Goal: Task Accomplishment & Management: Complete application form

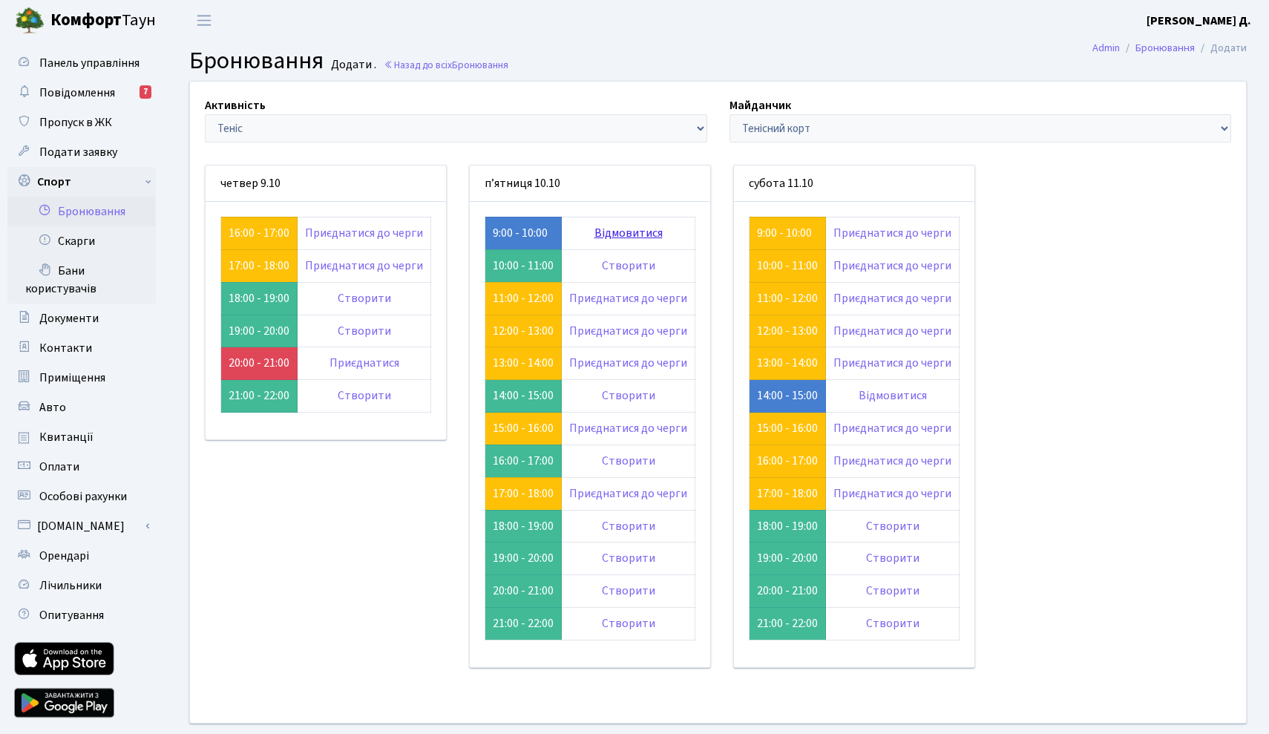
click at [632, 227] on link "Відмовитися" at bounding box center [628, 233] width 68 height 16
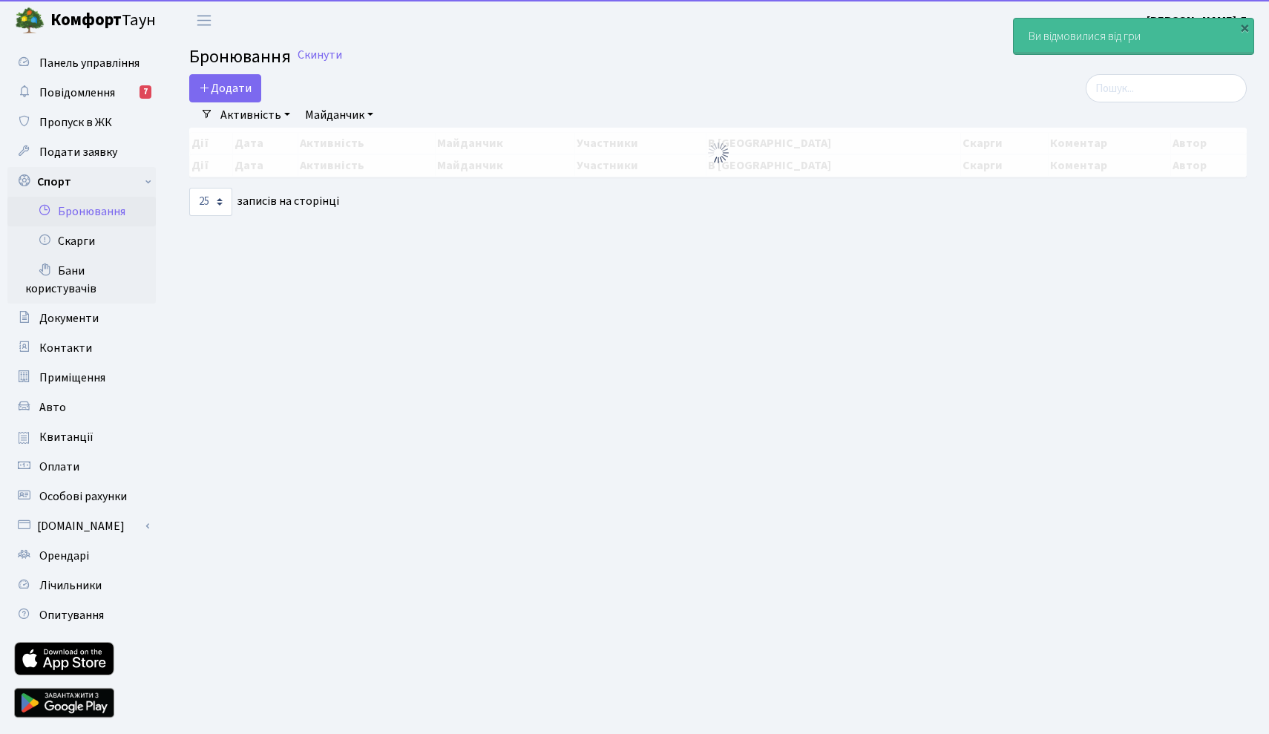
select select "25"
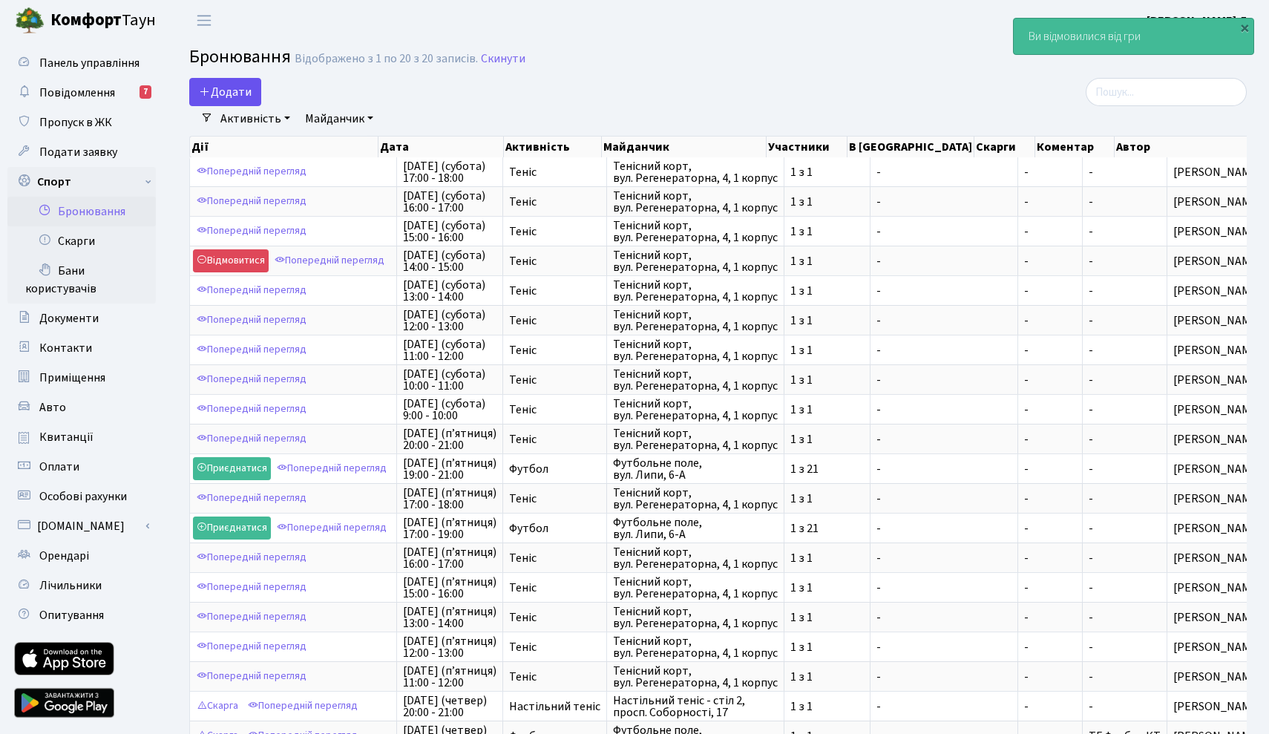
click at [236, 82] on button "Додати" at bounding box center [225, 92] width 72 height 28
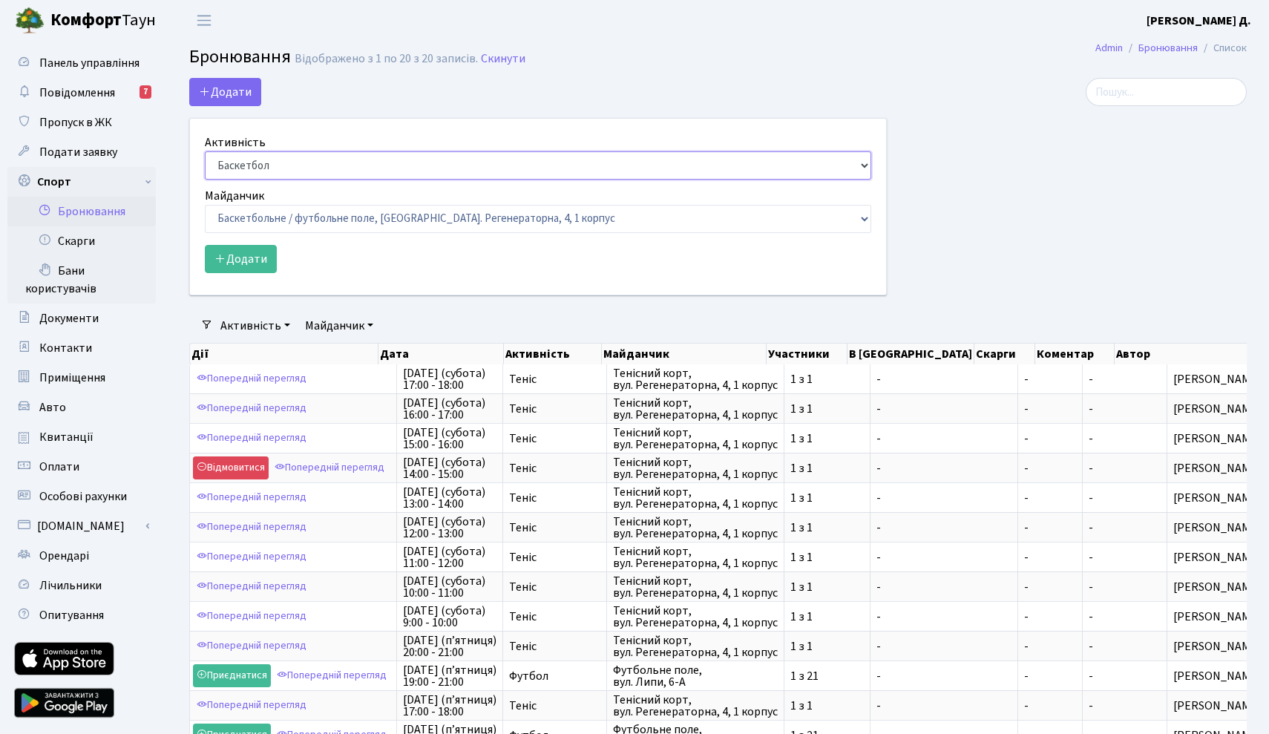
select select "1"
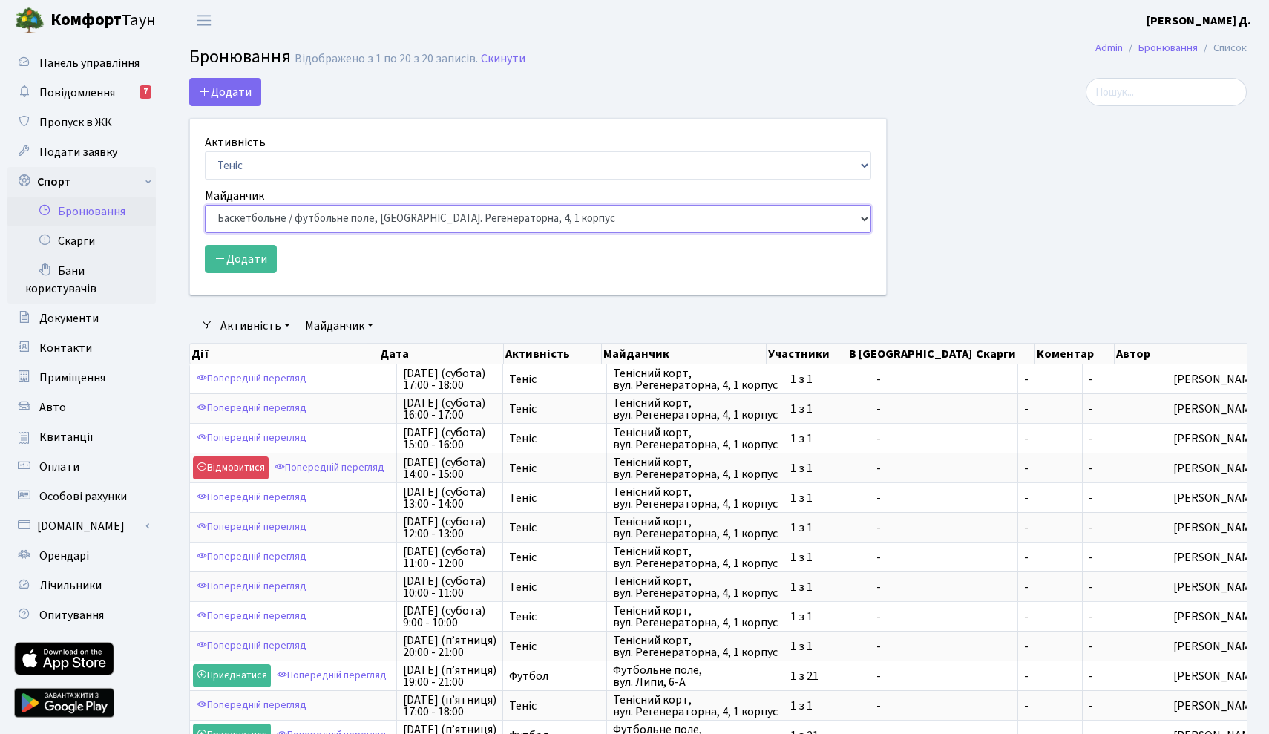
select select "1"
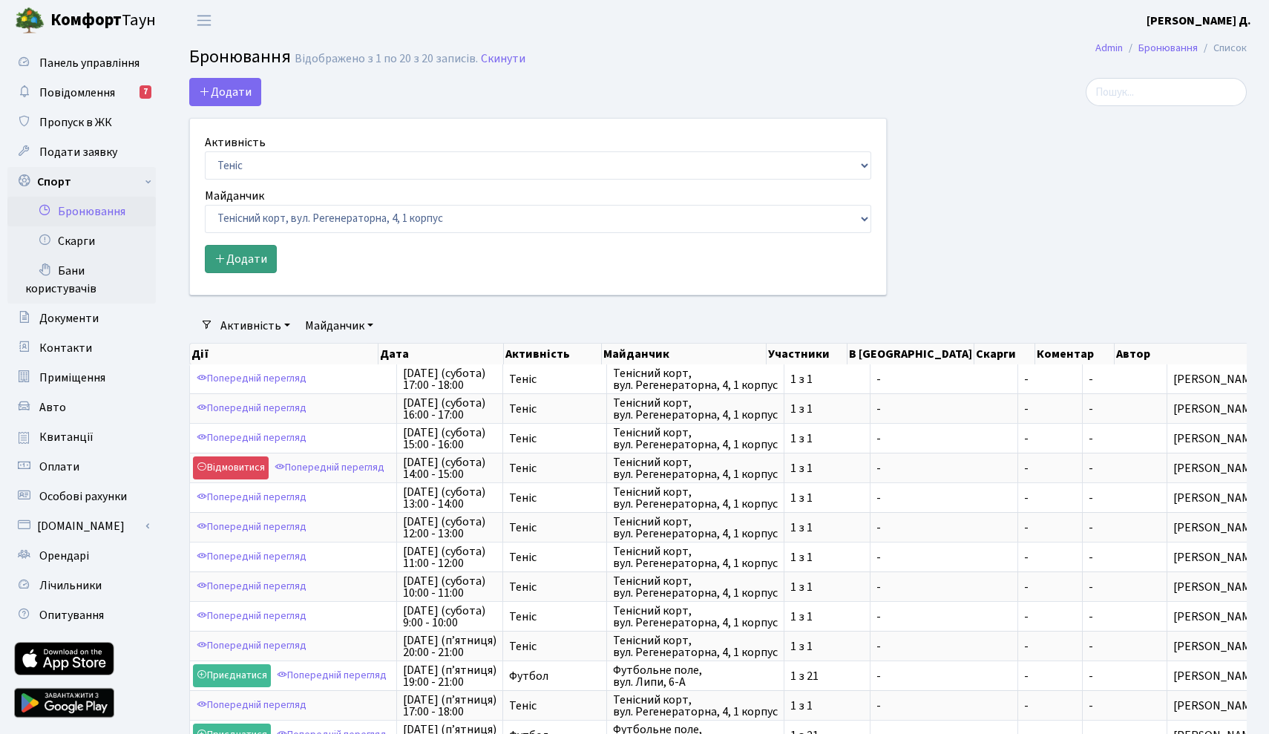
click at [256, 269] on button "Додати" at bounding box center [241, 259] width 72 height 28
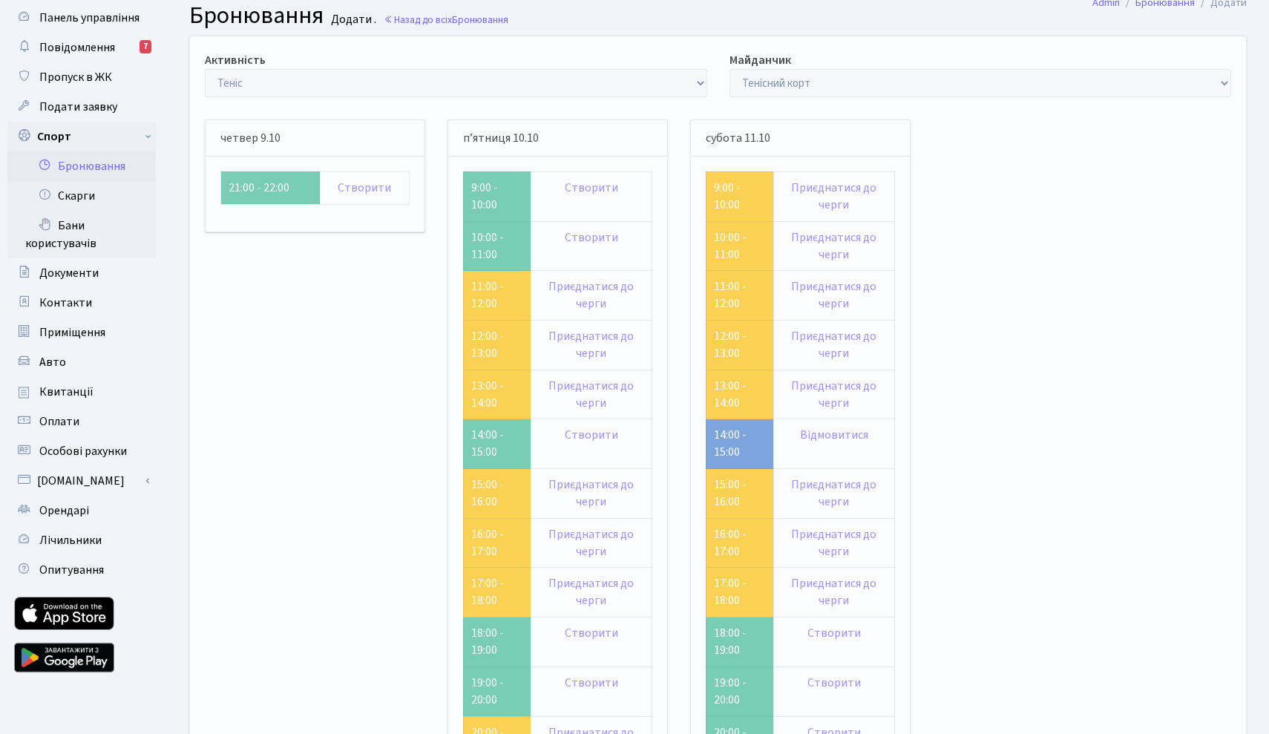
scroll to position [46, 0]
click at [960, 249] on div "Активність - Баскетбол Волейбол Йога Катання на роликах Настільний теніс Теніс …" at bounding box center [718, 466] width 1078 height 861
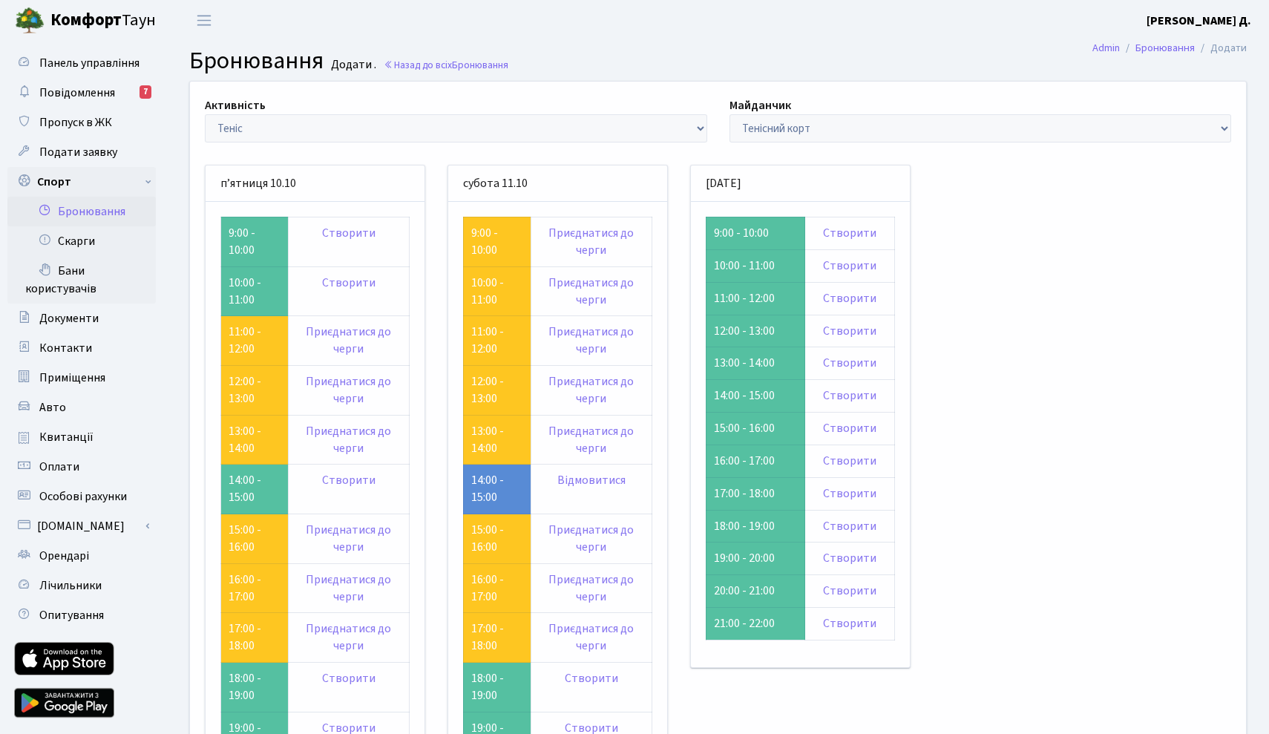
scroll to position [46, 0]
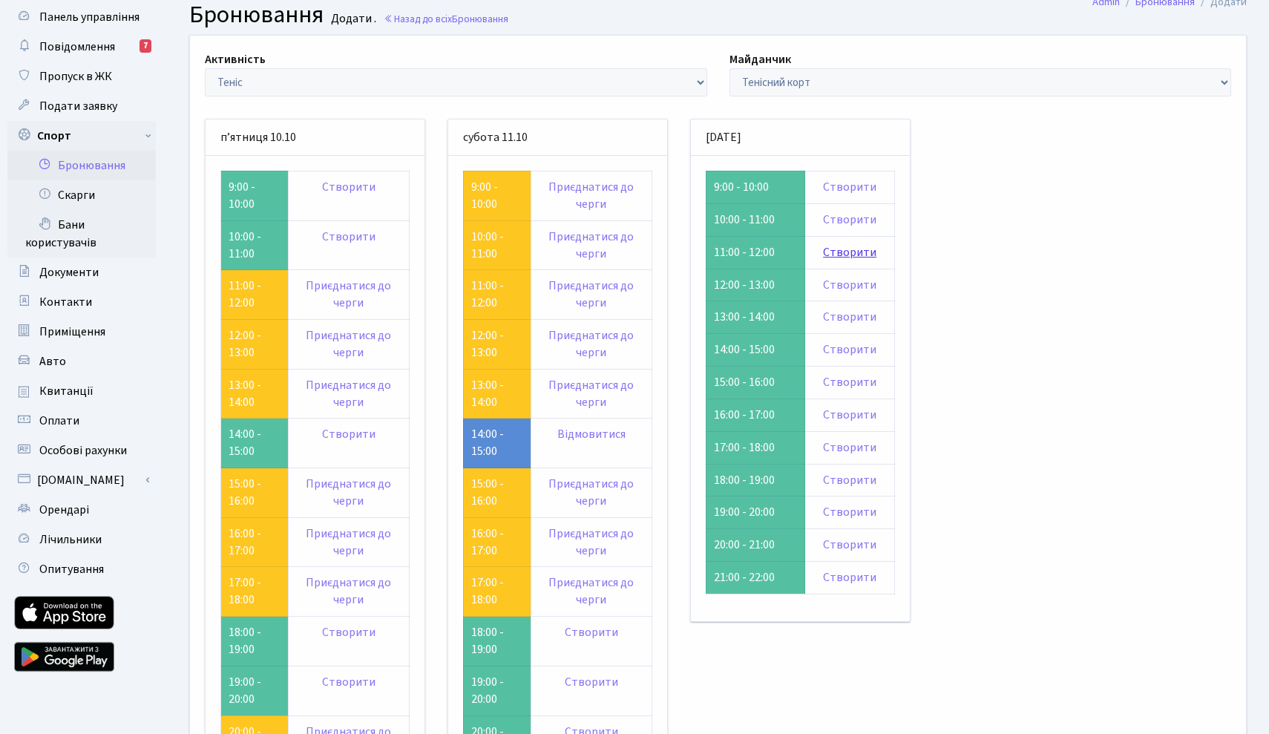
click at [858, 249] on link "Створити" at bounding box center [849, 252] width 53 height 16
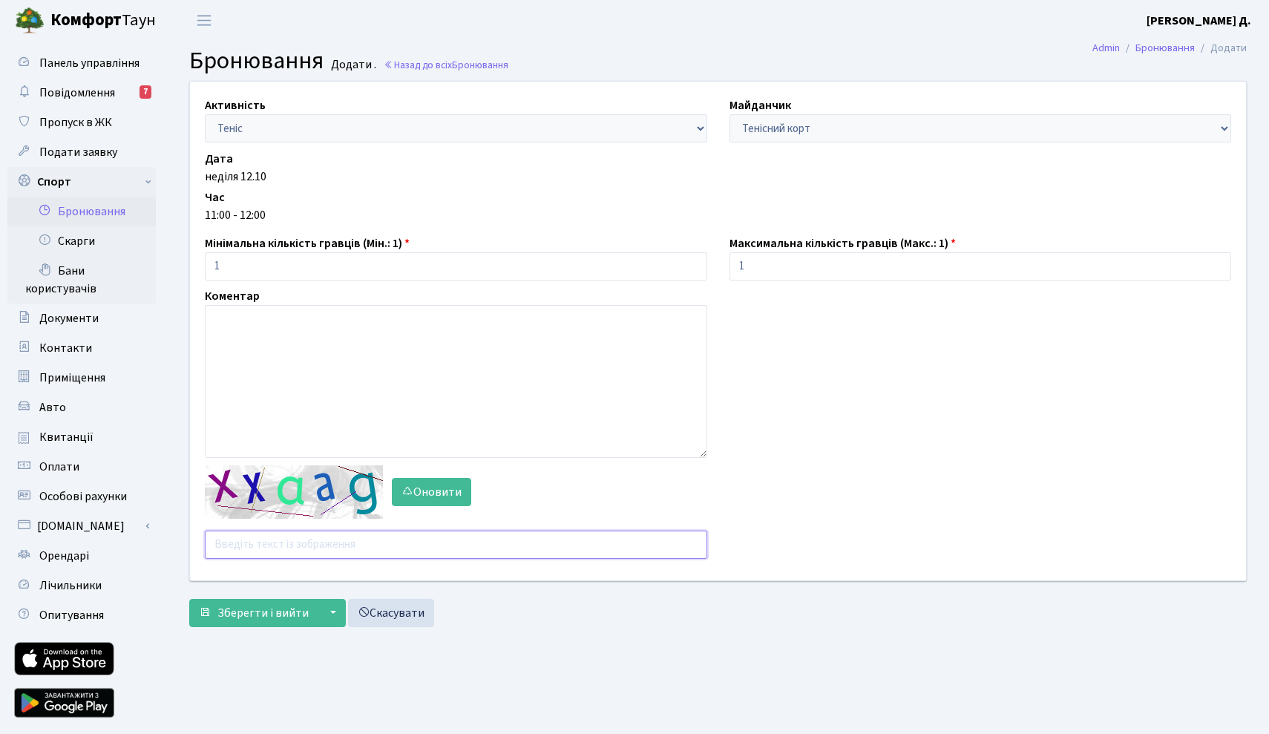
click at [392, 556] on input "text" at bounding box center [456, 545] width 502 height 28
type input "mfhhj"
click at [269, 622] on button "Зберегти і вийти" at bounding box center [253, 613] width 129 height 28
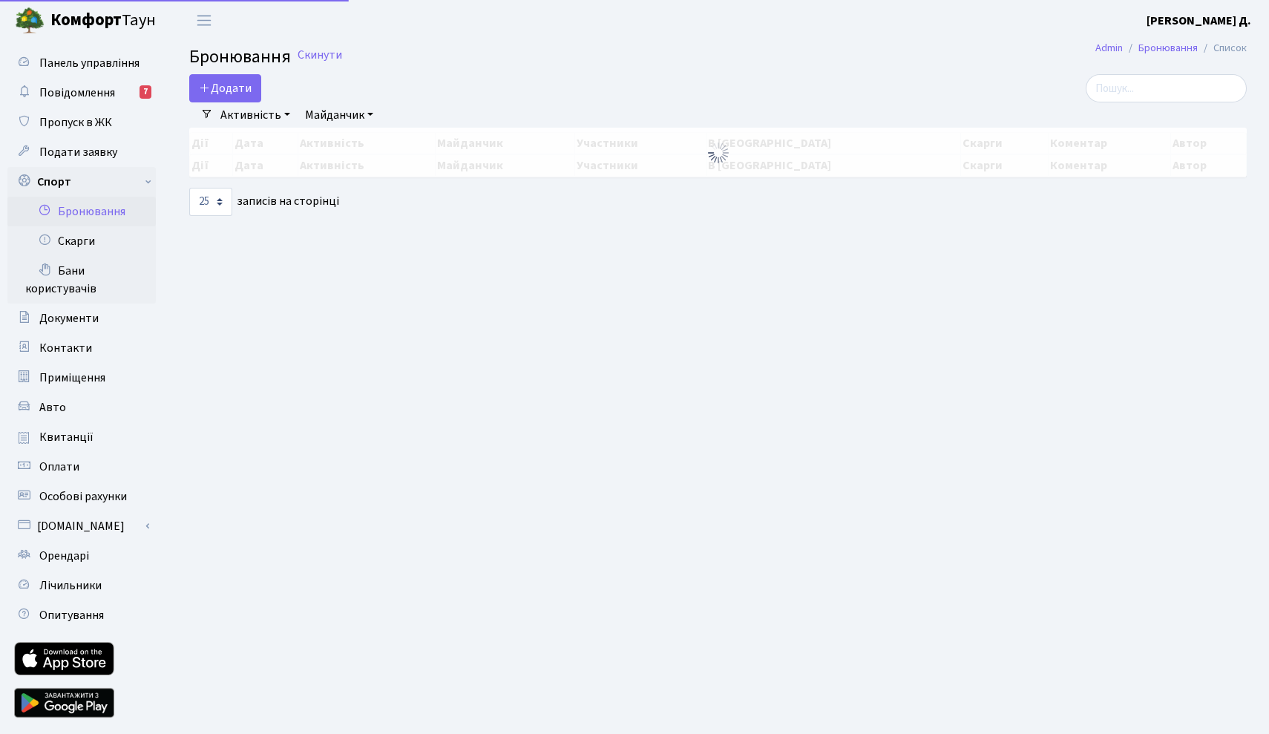
select select "25"
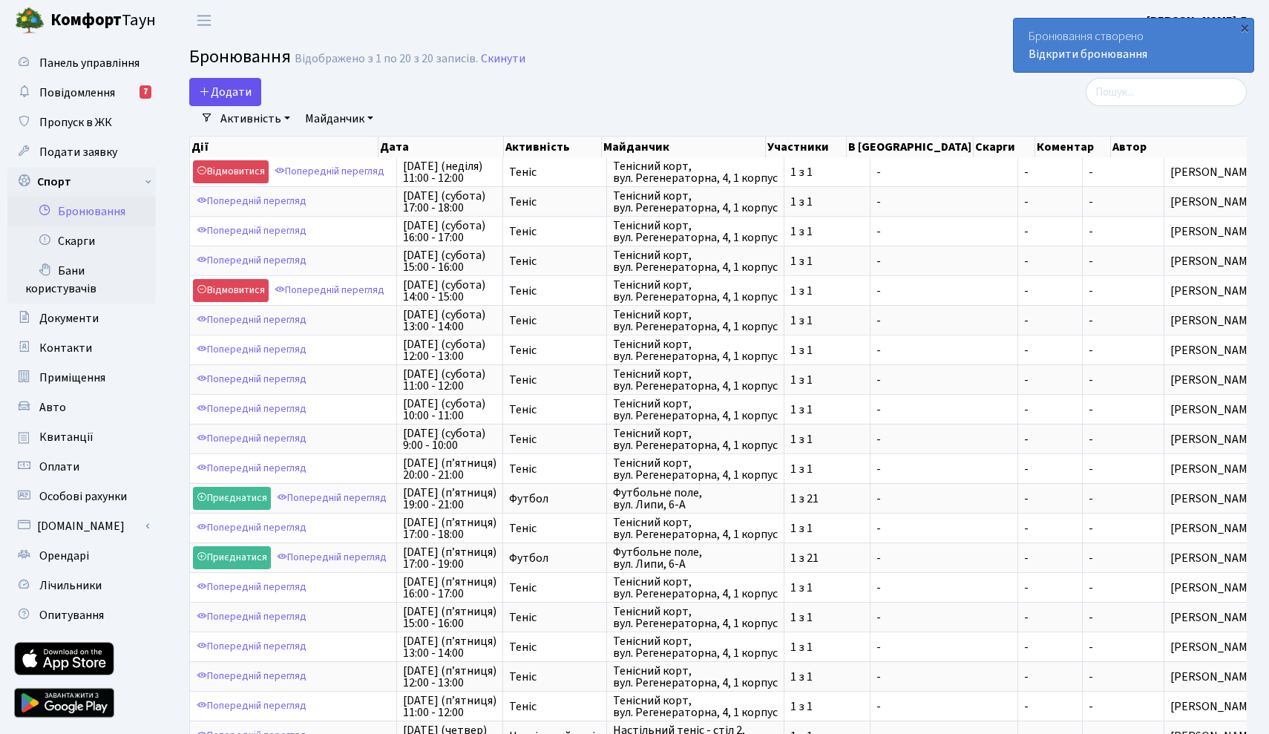
click at [223, 100] on button "Додати" at bounding box center [225, 92] width 72 height 28
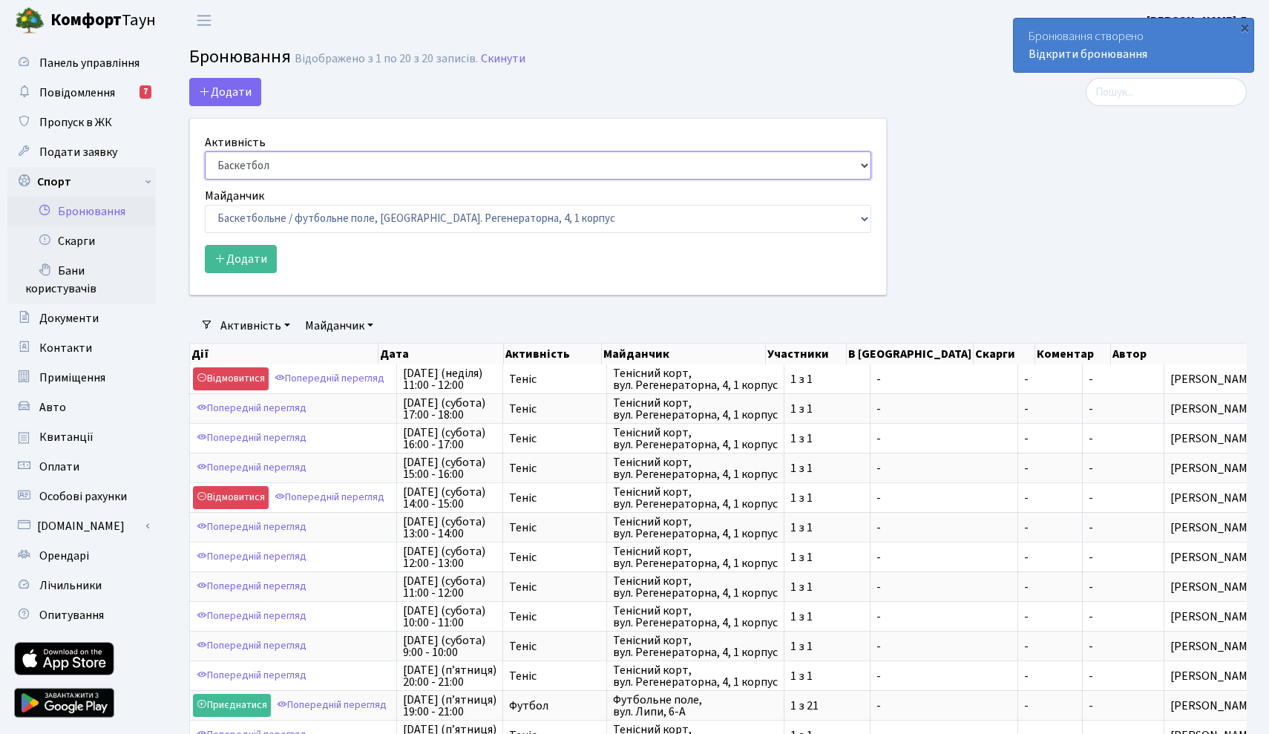
select select "1"
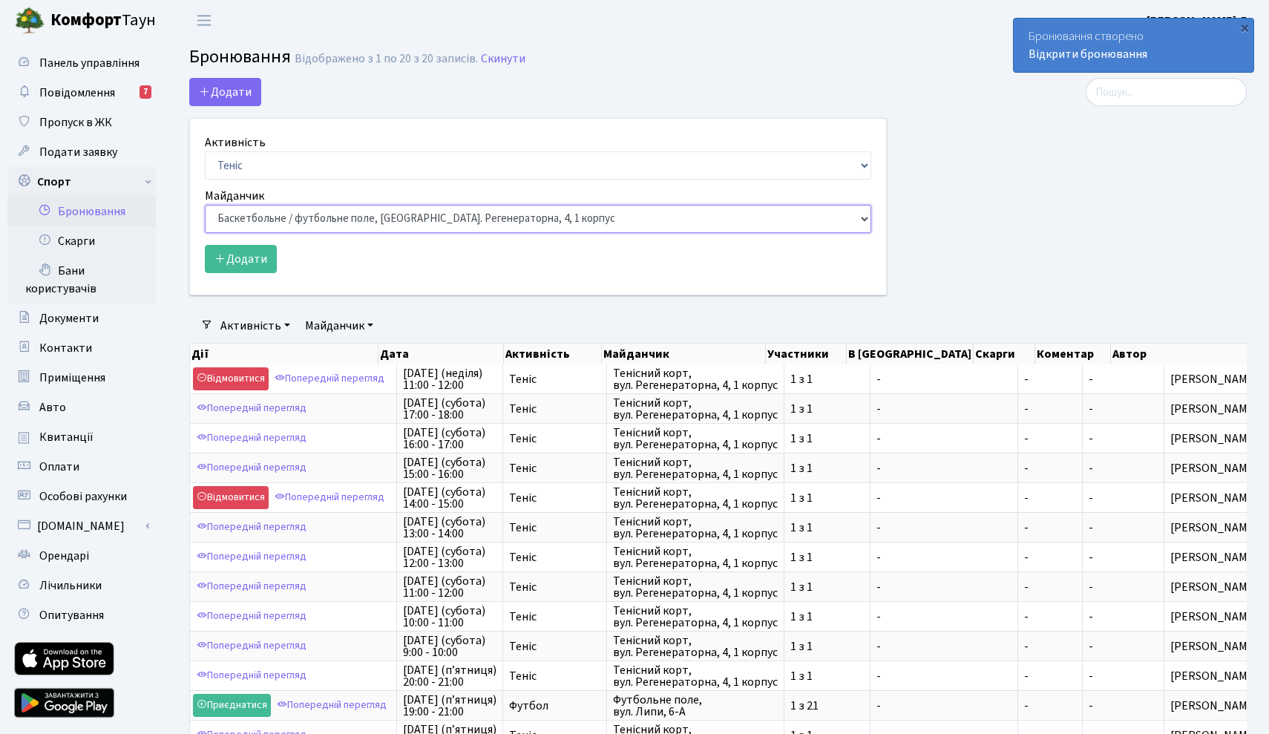
select select "1"
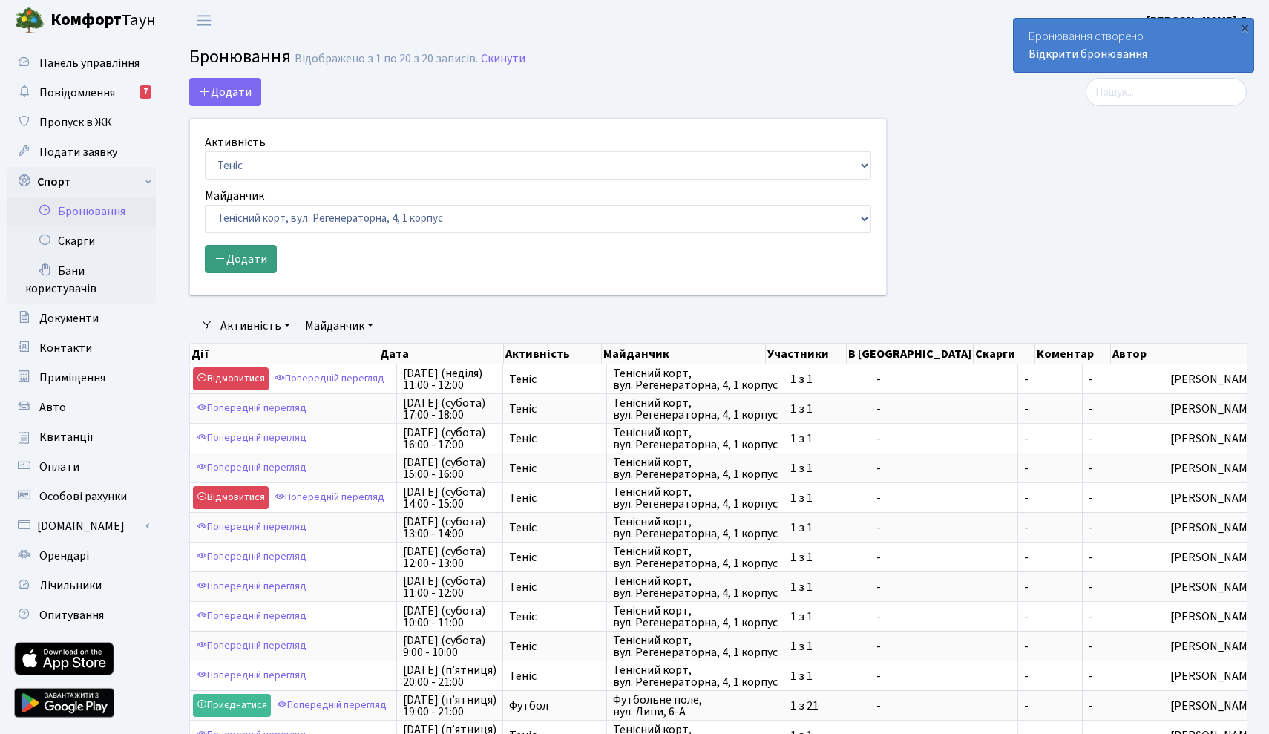
click at [249, 260] on button "Додати" at bounding box center [241, 259] width 72 height 28
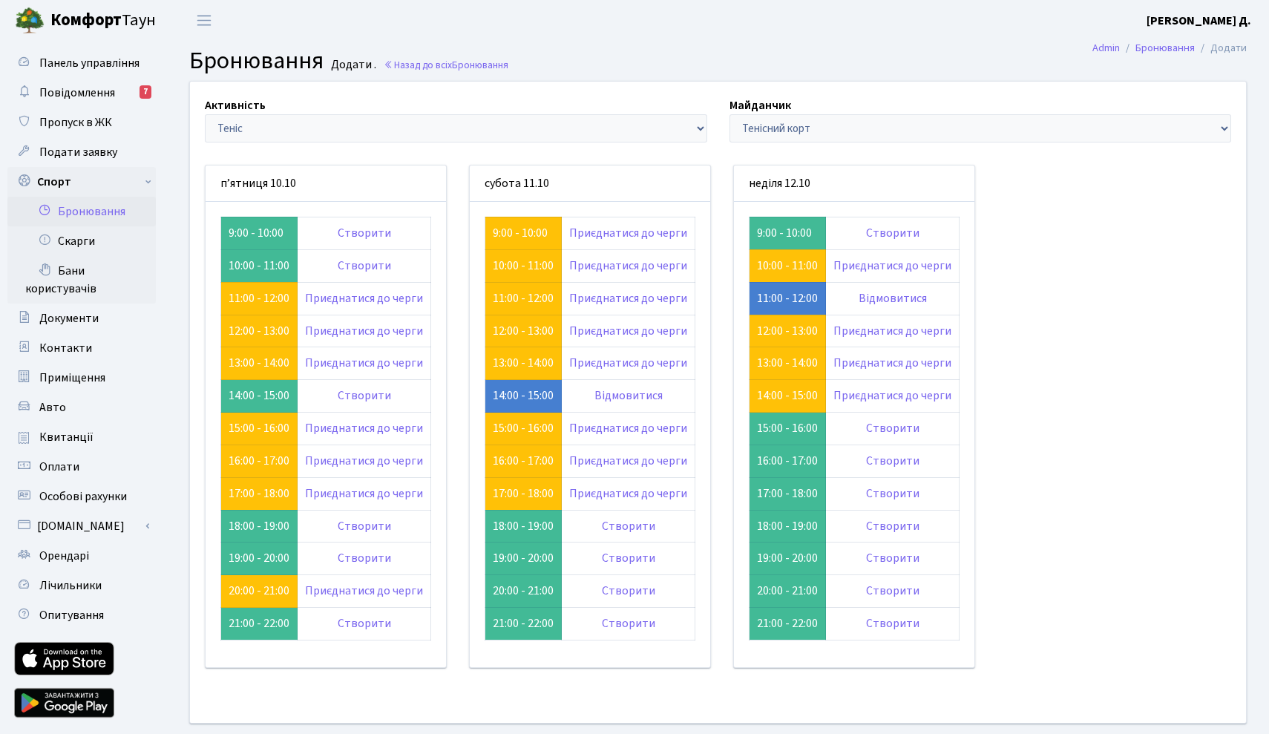
click at [99, 217] on link "Бронювання" at bounding box center [81, 212] width 148 height 30
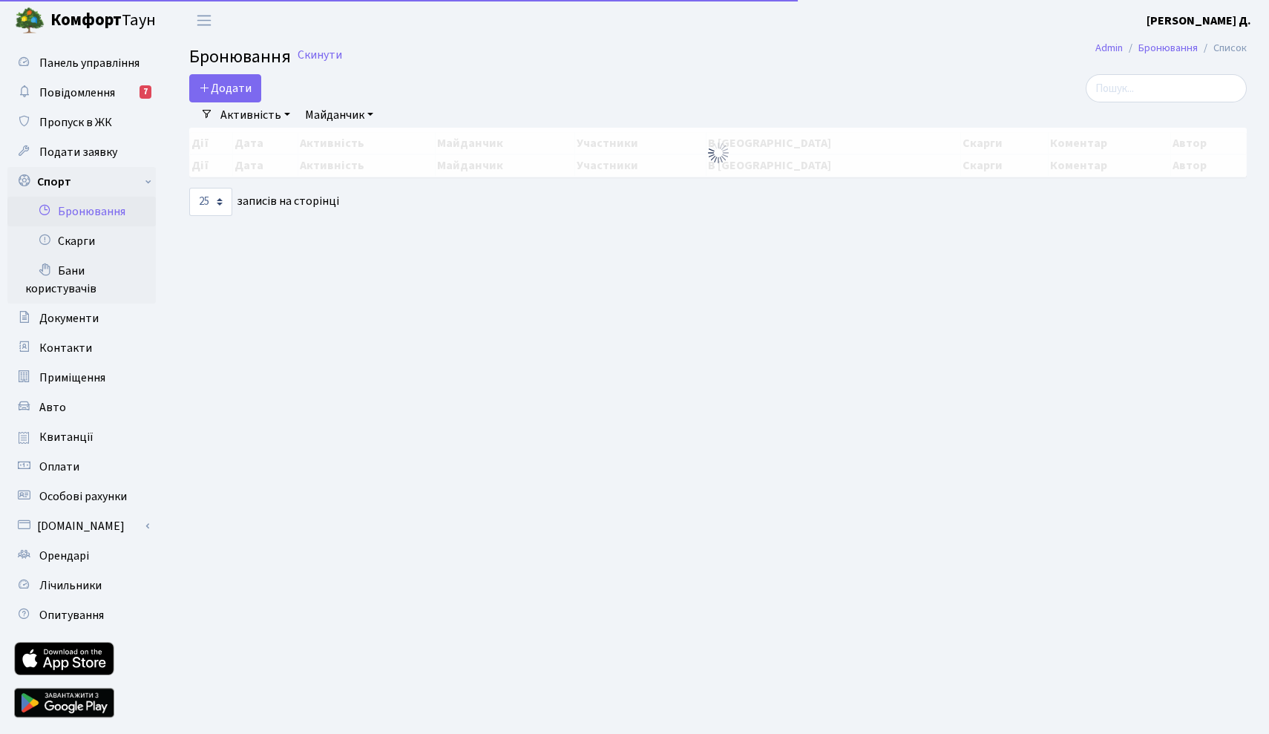
select select "25"
